Goal: Check status

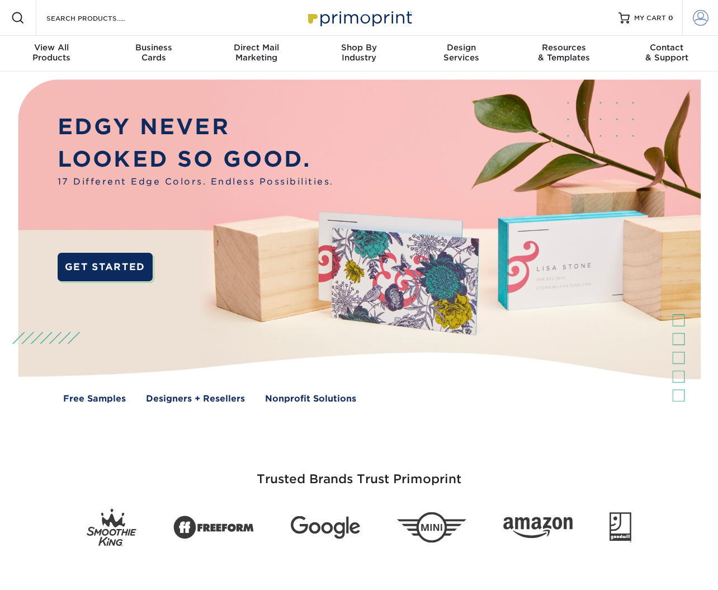
click at [705, 15] on span at bounding box center [701, 18] width 16 height 16
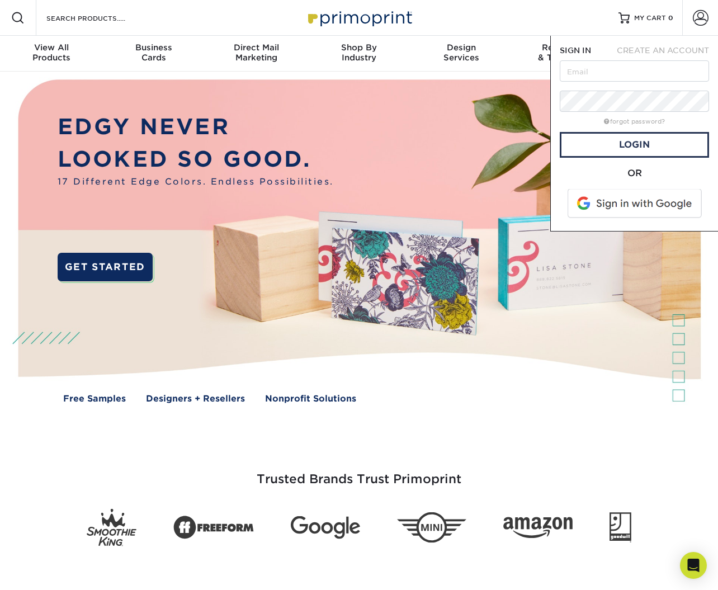
click at [615, 196] on span at bounding box center [635, 203] width 143 height 29
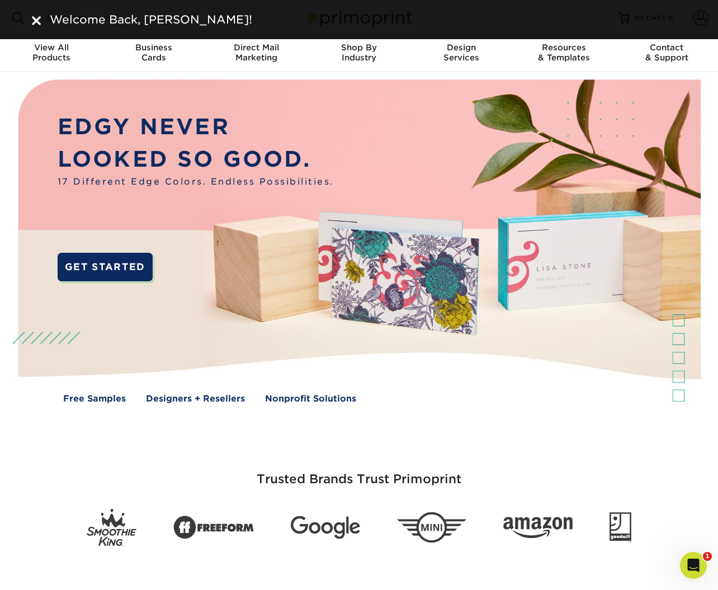
click at [30, 20] on div "Welcome Back, Jason!" at bounding box center [358, 19] width 671 height 17
click at [34, 20] on img at bounding box center [36, 20] width 9 height 9
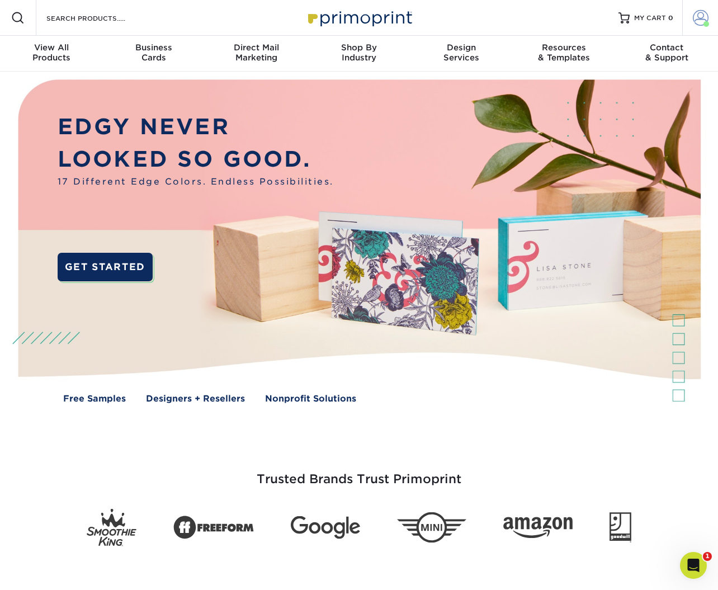
click at [693, 15] on span at bounding box center [701, 18] width 16 height 16
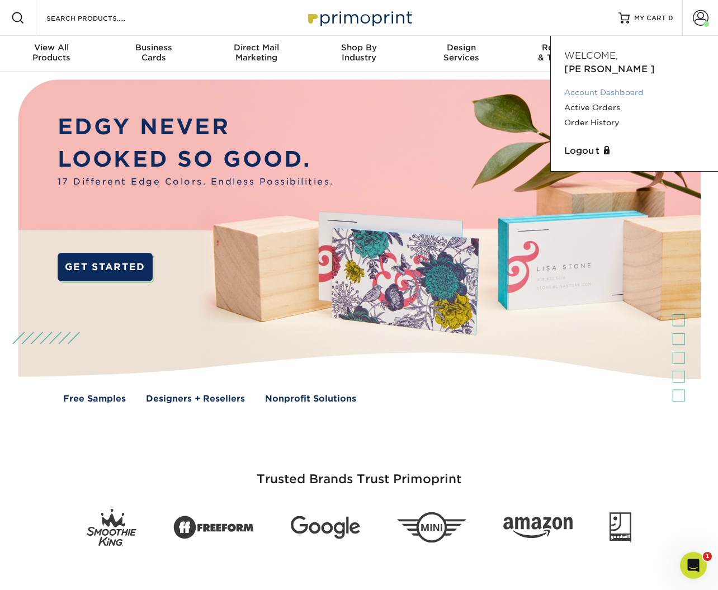
click at [616, 85] on link "Account Dashboard" at bounding box center [634, 92] width 140 height 15
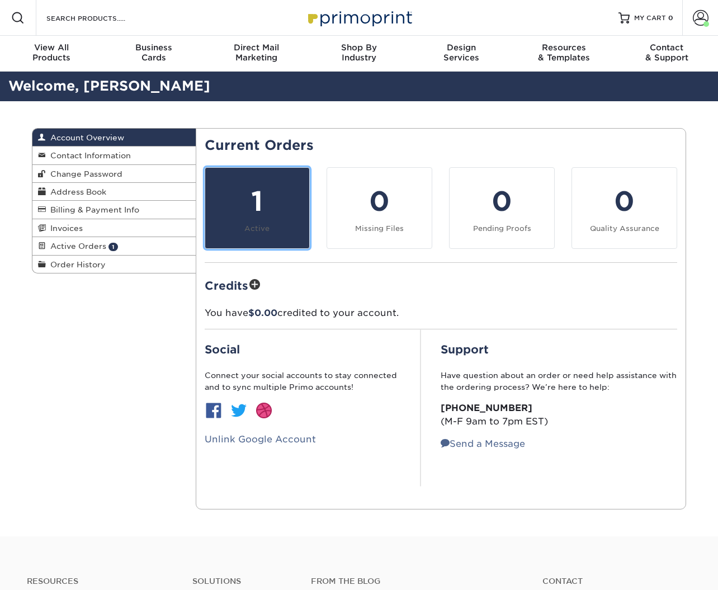
click at [295, 186] on div "1" at bounding box center [257, 201] width 91 height 40
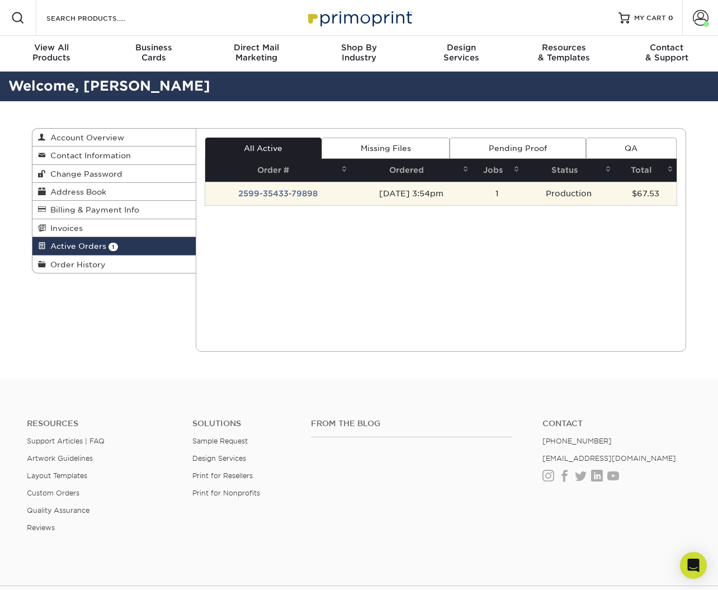
click at [309, 193] on td "2599-35433-79898" at bounding box center [277, 193] width 145 height 23
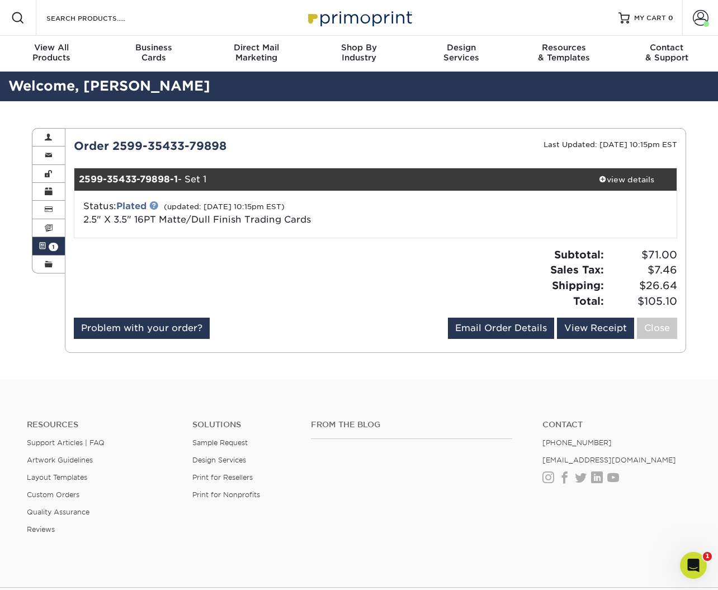
click at [157, 205] on link at bounding box center [153, 205] width 9 height 9
